Goal: Task Accomplishment & Management: Complete application form

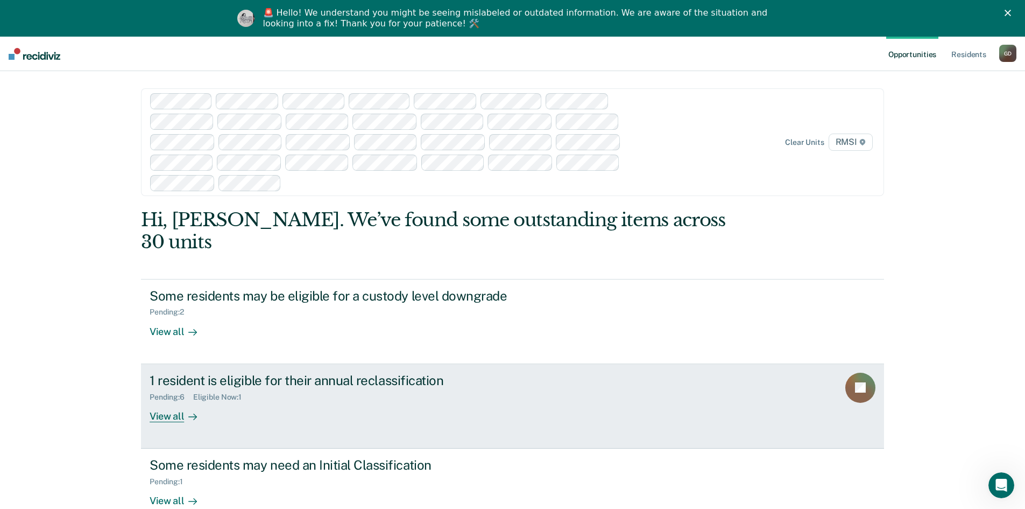
click at [172, 401] on div "View all" at bounding box center [180, 411] width 60 height 21
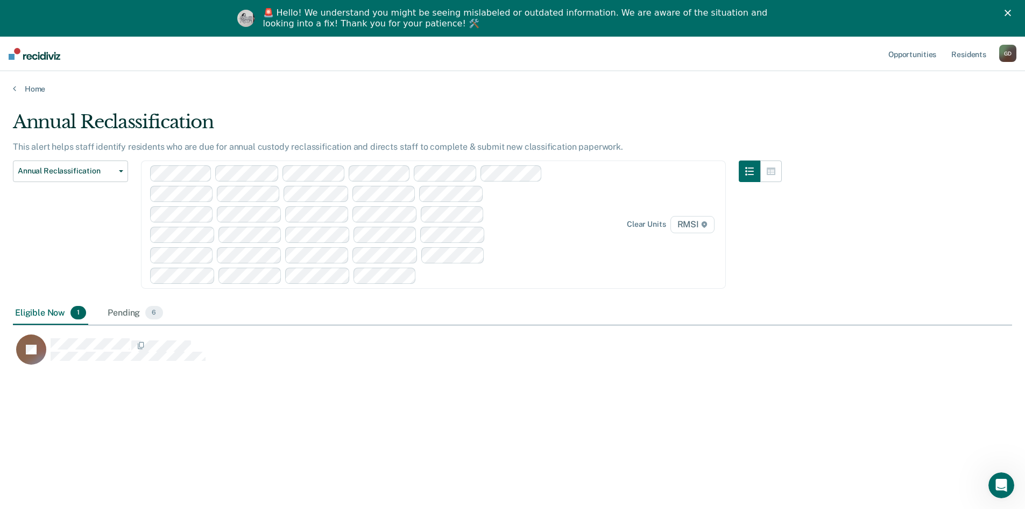
scroll to position [346, 992]
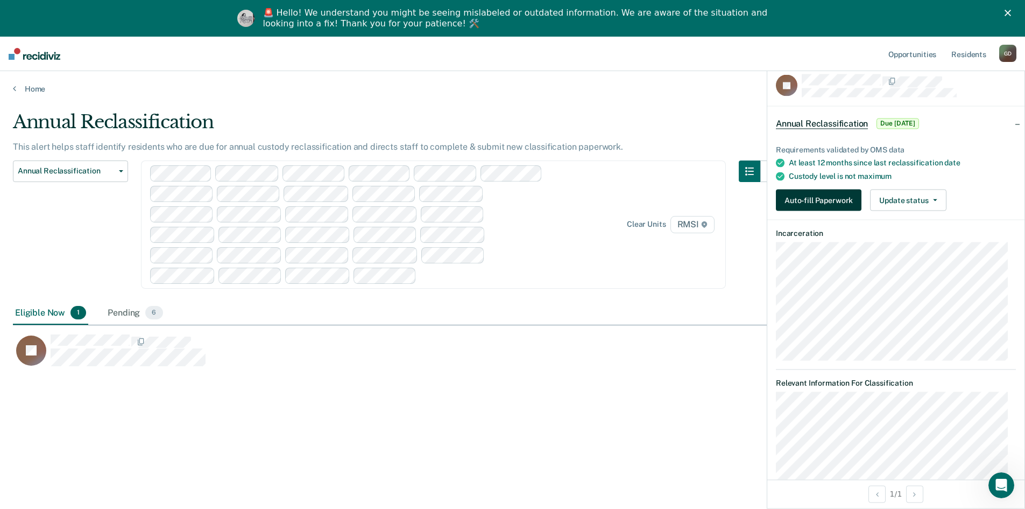
click at [820, 198] on button "Auto-fill Paperwork" at bounding box center [819, 200] width 86 height 22
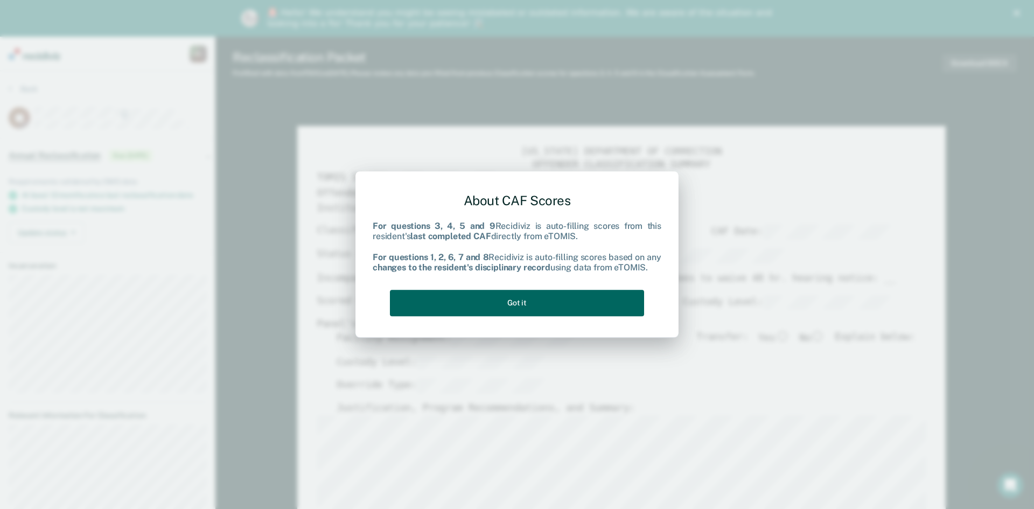
click at [577, 301] on button "Got it" at bounding box center [517, 303] width 254 height 26
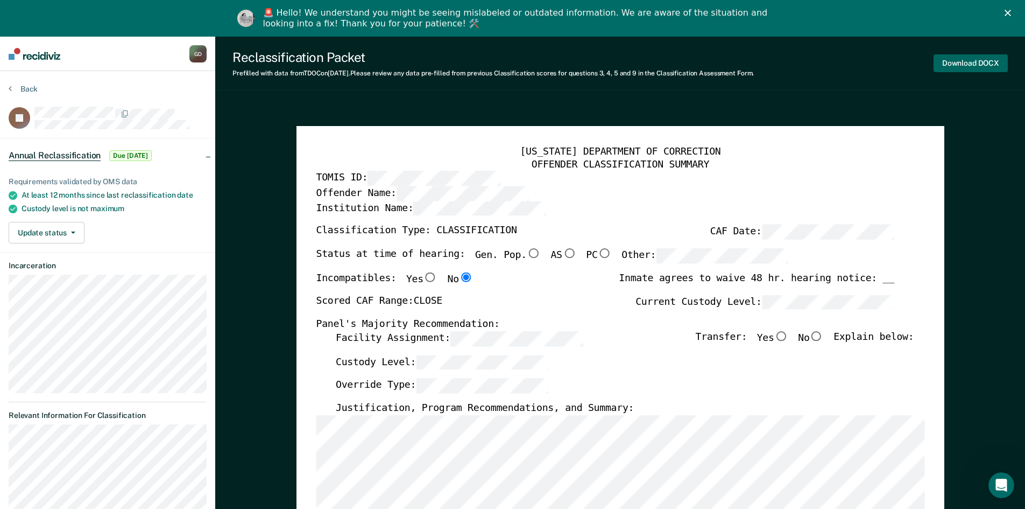
click at [963, 65] on button "Download DOCX" at bounding box center [971, 63] width 74 height 18
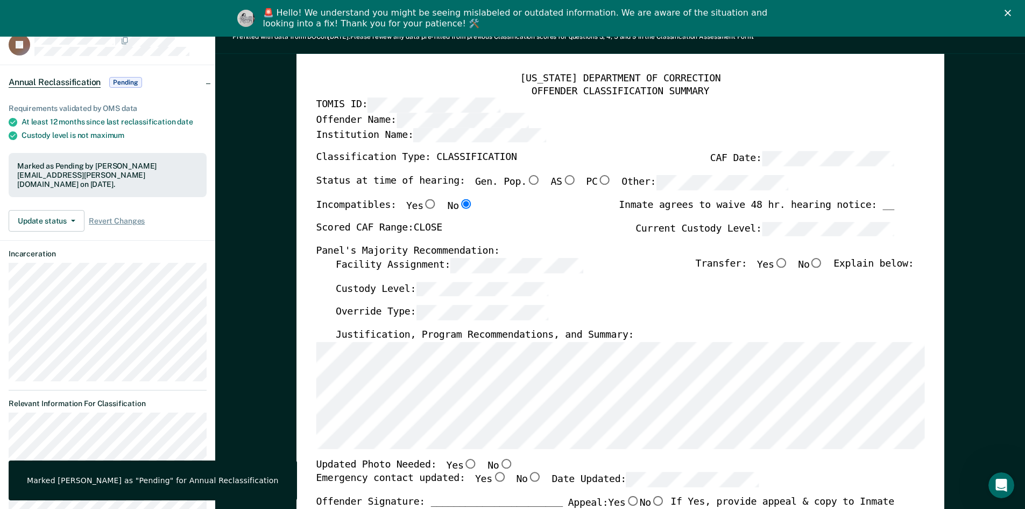
scroll to position [215, 0]
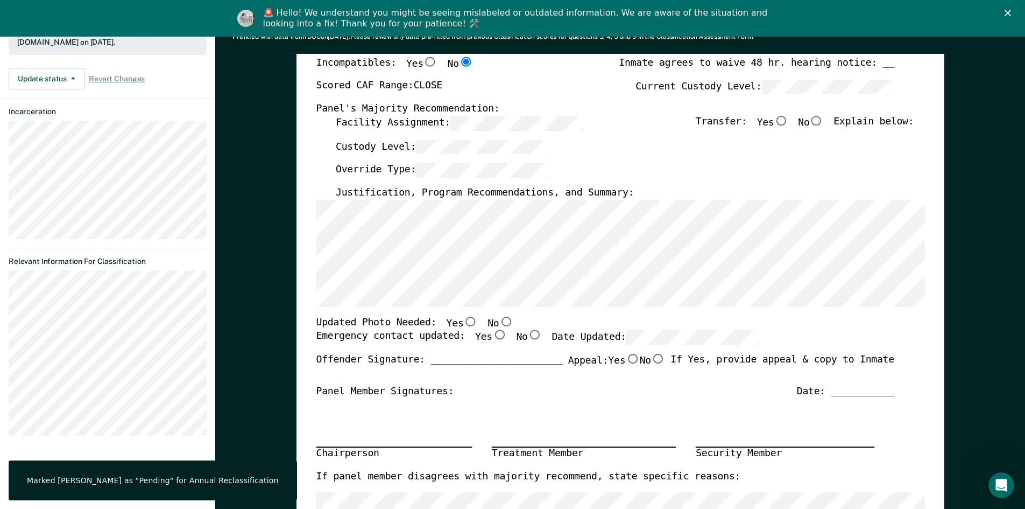
click at [823, 116] on input "No" at bounding box center [817, 121] width 14 height 10
type textarea "x"
radio input "true"
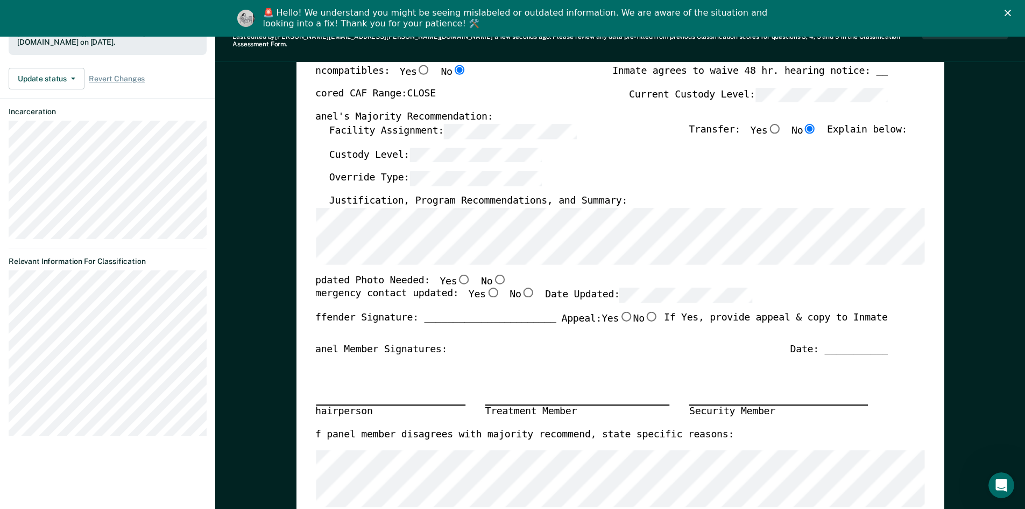
scroll to position [0, 6]
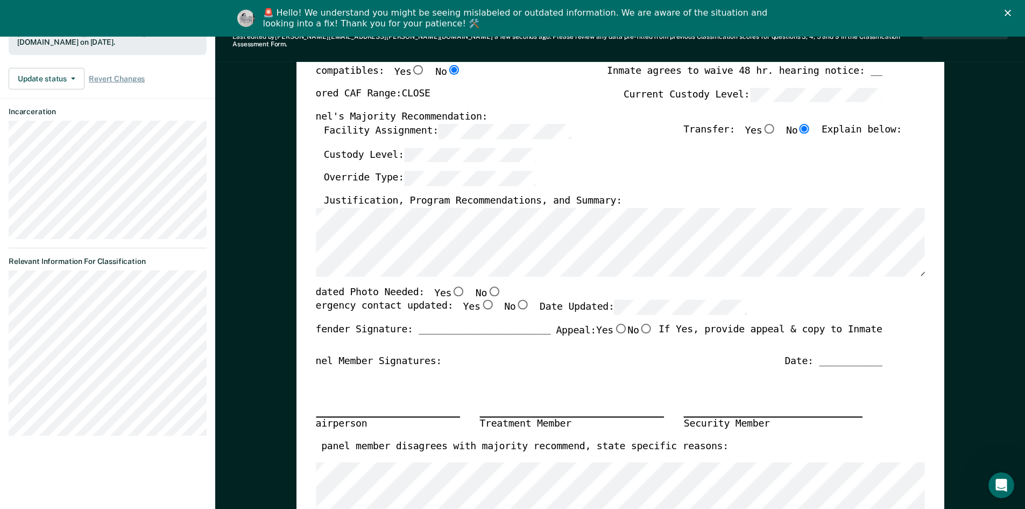
click at [303, 270] on div "TENNESSEE DEPARTMENT OF CORRECTION OFFENDER CLASSIFICATION SUMMARY TOMIS ID: Of…" at bounding box center [621, 341] width 648 height 845
click at [487, 286] on input "No" at bounding box center [494, 291] width 14 height 10
type textarea "x"
radio input "true"
click at [510, 286] on div "Updated Photo Needed: Yes No" at bounding box center [593, 293] width 578 height 14
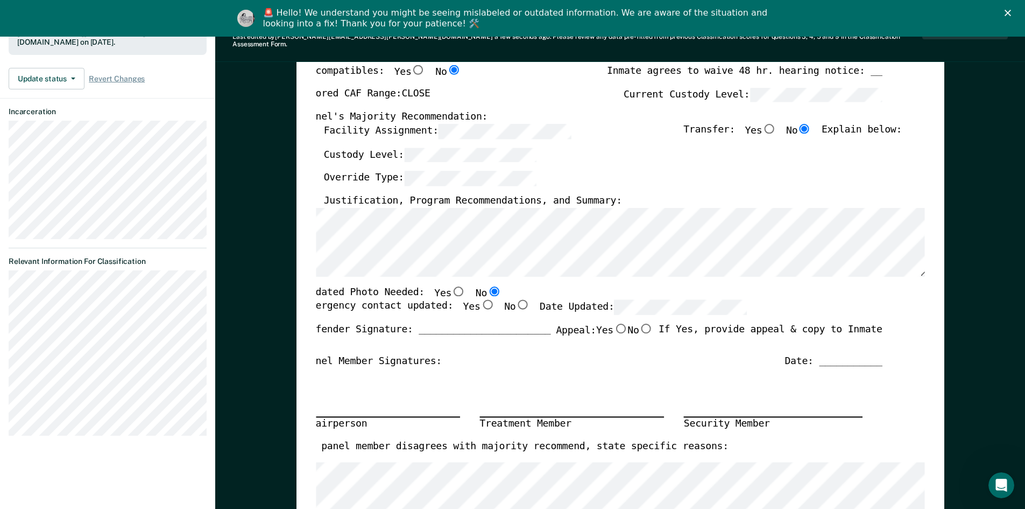
drag, startPoint x: 502, startPoint y: 284, endPoint x: 512, endPoint y: 285, distance: 10.8
click at [504, 286] on div "Updated Photo Needed: Yes No" at bounding box center [593, 293] width 578 height 14
click at [480, 300] on input "Yes" at bounding box center [487, 305] width 14 height 10
type textarea "x"
radio input "true"
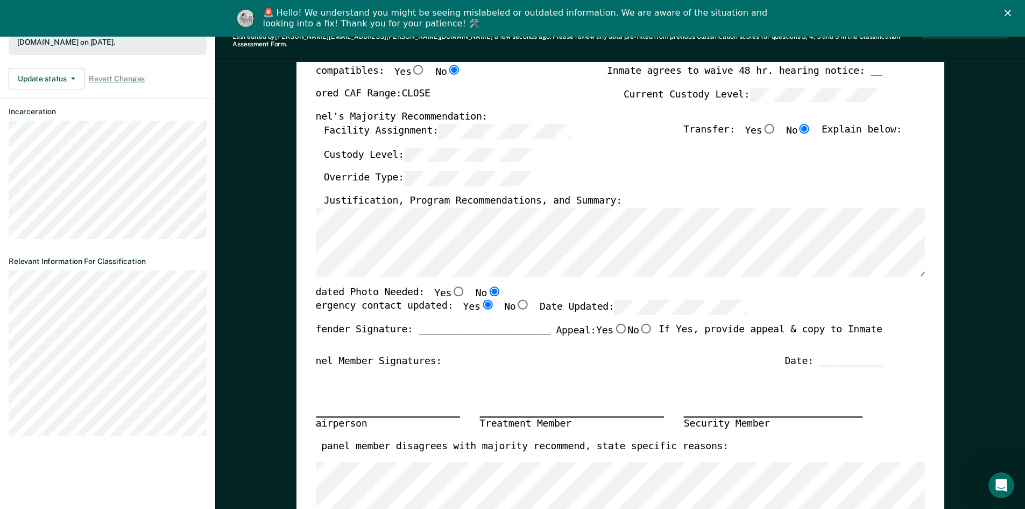
type textarea "x"
click at [510, 286] on div "Updated Photo Needed: Yes No" at bounding box center [593, 293] width 578 height 14
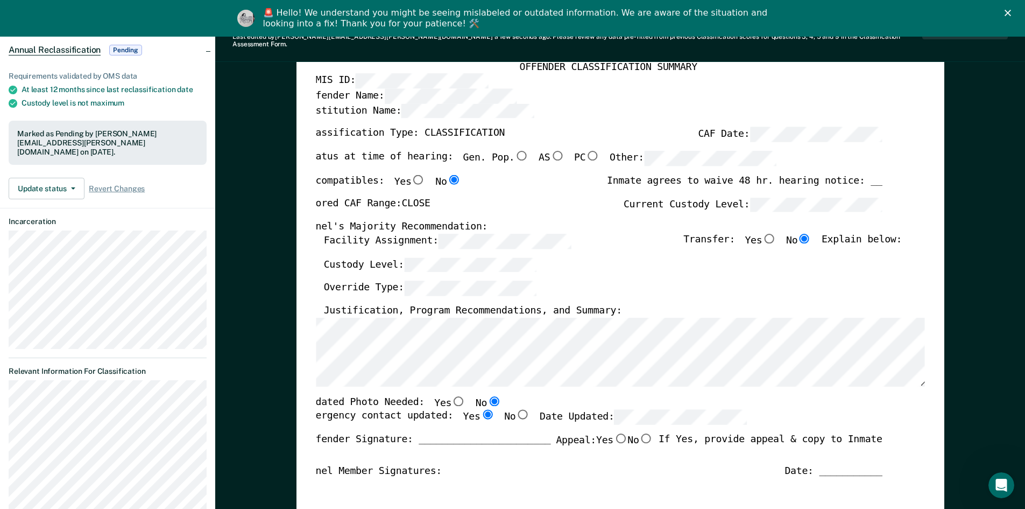
scroll to position [0, 0]
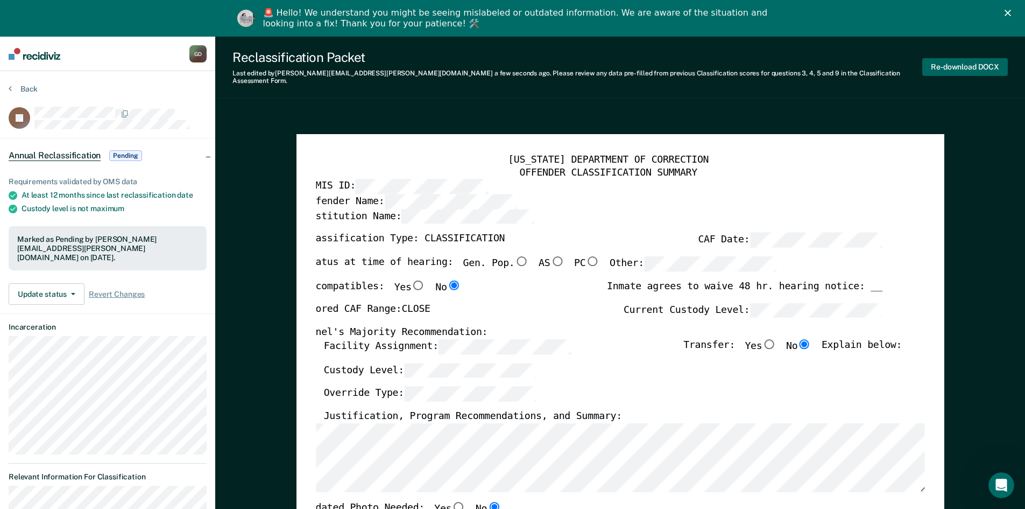
click at [951, 60] on button "Re-download DOCX" at bounding box center [966, 67] width 86 height 18
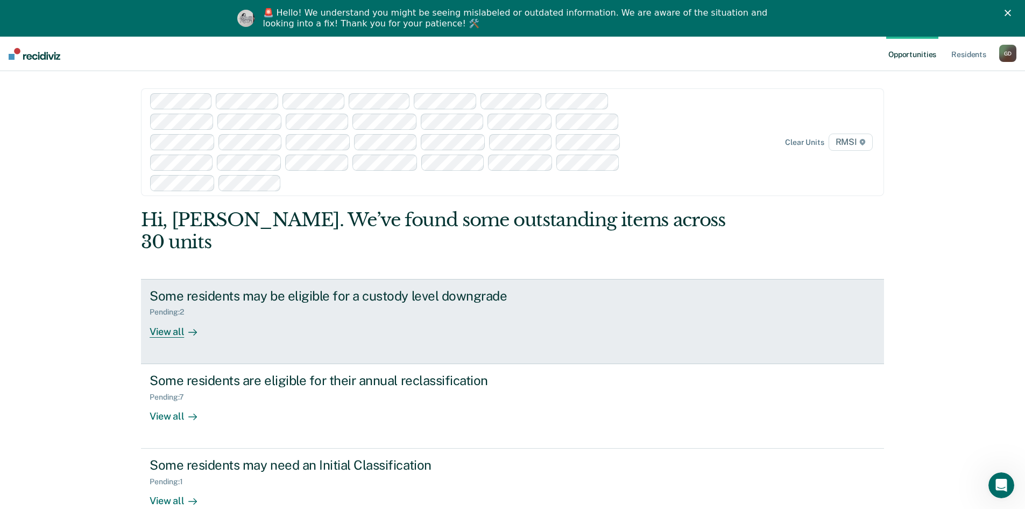
click at [158, 317] on link "Some residents may be eligible for a custody level downgrade Pending : 2 View a…" at bounding box center [512, 321] width 743 height 85
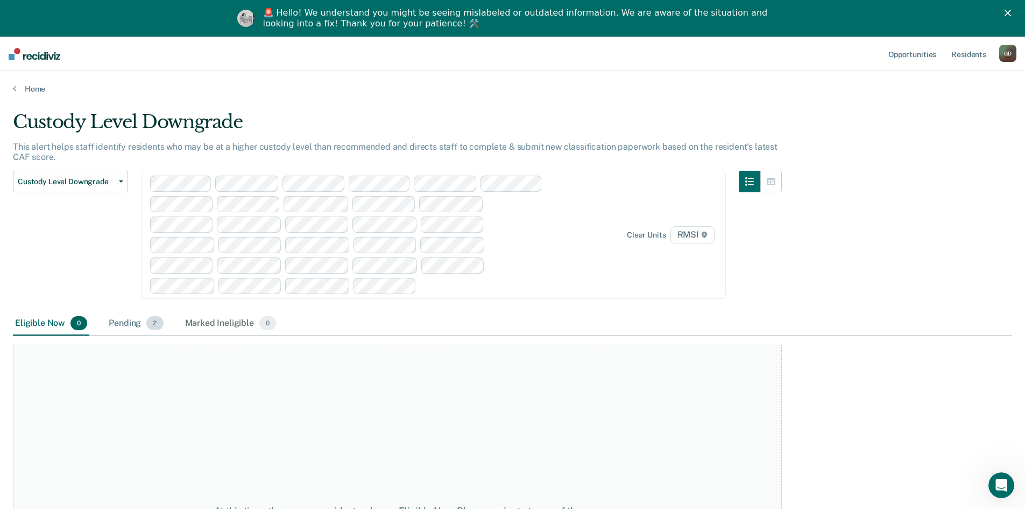
click at [128, 322] on div "Pending 2" at bounding box center [136, 324] width 59 height 24
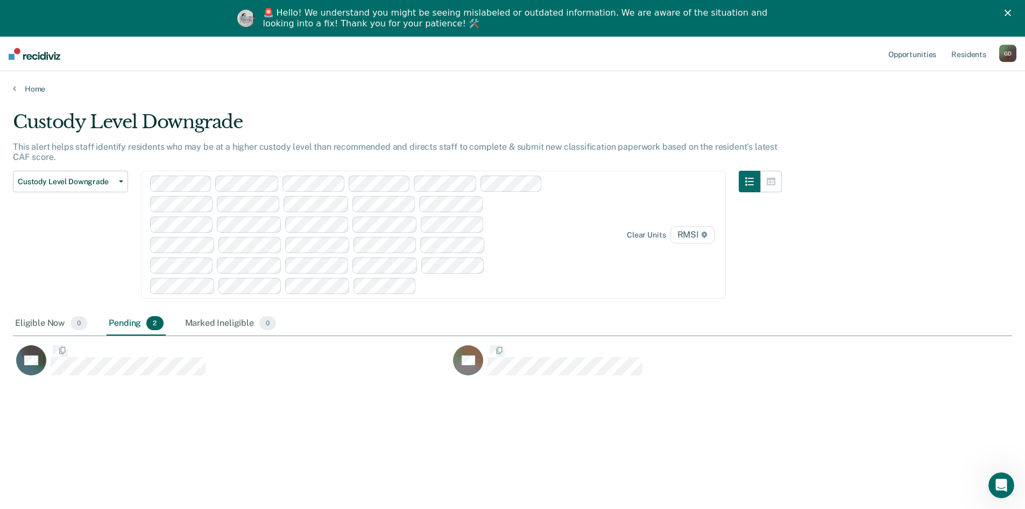
scroll to position [346, 992]
click at [80, 180] on span "Custody Level Downgrade" at bounding box center [66, 181] width 97 height 9
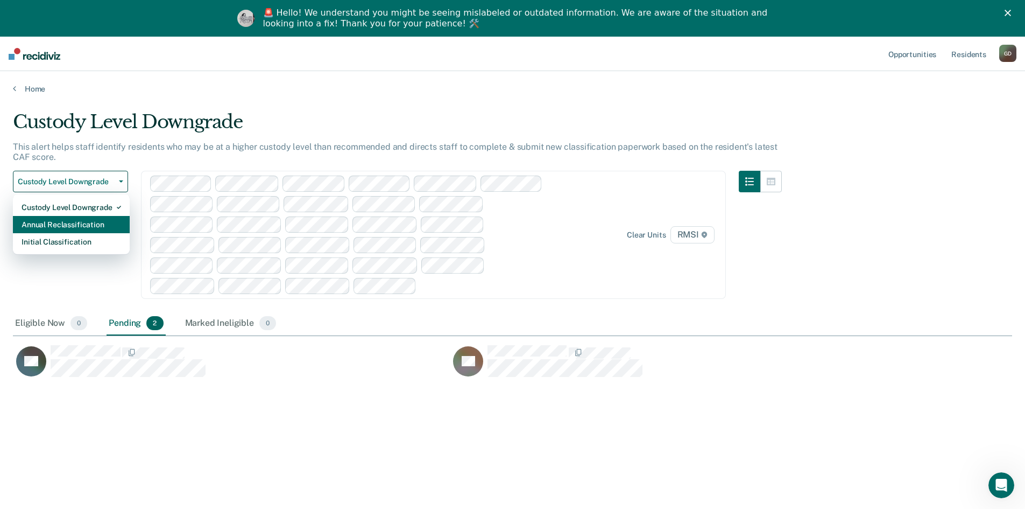
click at [80, 226] on div "Annual Reclassification" at bounding box center [72, 224] width 100 height 17
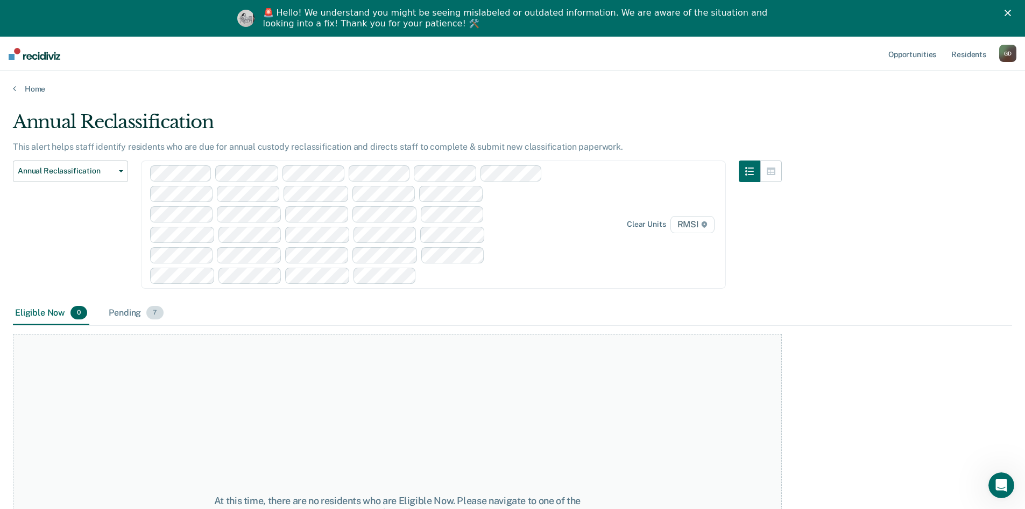
click at [122, 311] on div "Pending 7" at bounding box center [136, 313] width 59 height 24
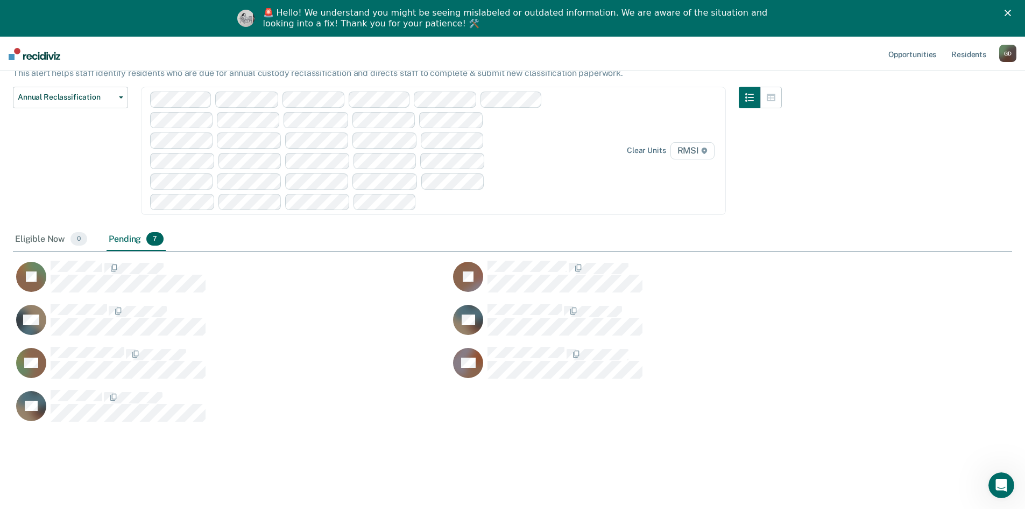
scroll to position [75, 0]
click at [120, 97] on button "Annual Reclassification" at bounding box center [70, 97] width 115 height 22
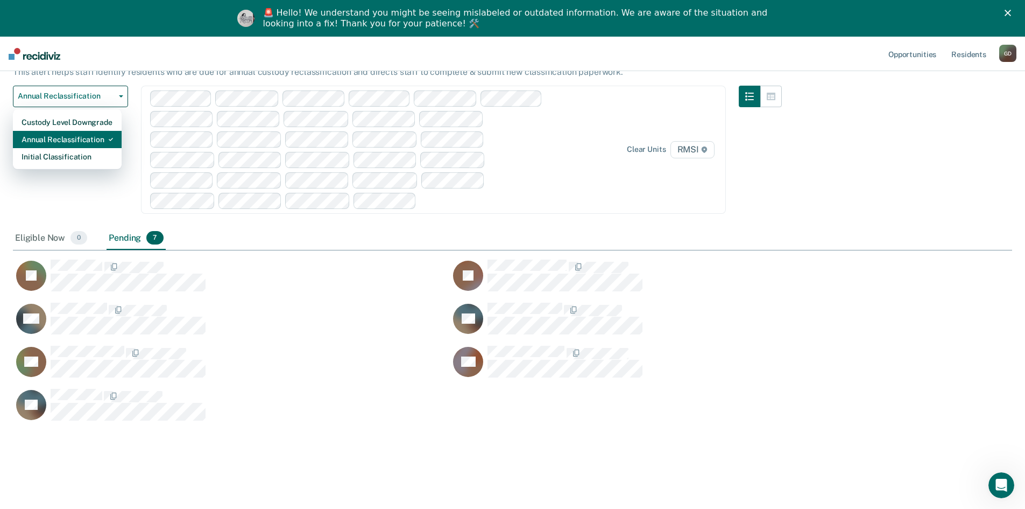
click at [89, 140] on div "Annual Reclassification" at bounding box center [68, 139] width 92 height 17
